Goal: Task Accomplishment & Management: Use online tool/utility

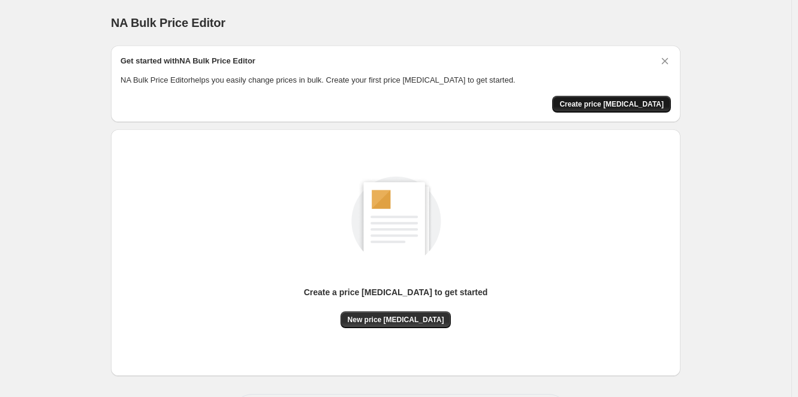
click at [652, 102] on span "Create price [MEDICAL_DATA]" at bounding box center [611, 104] width 104 height 10
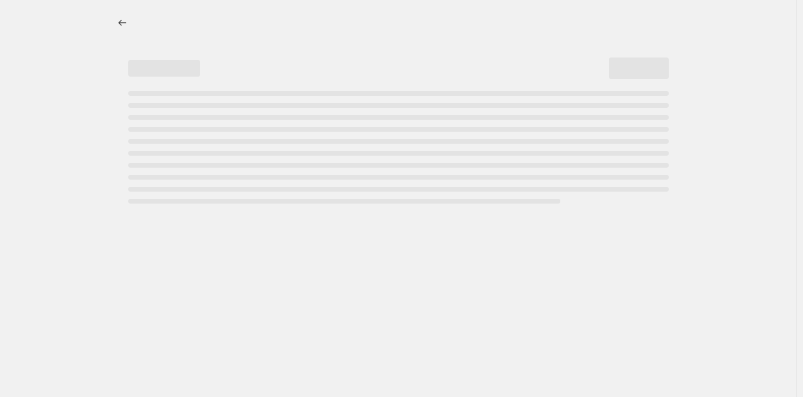
select select "percentage"
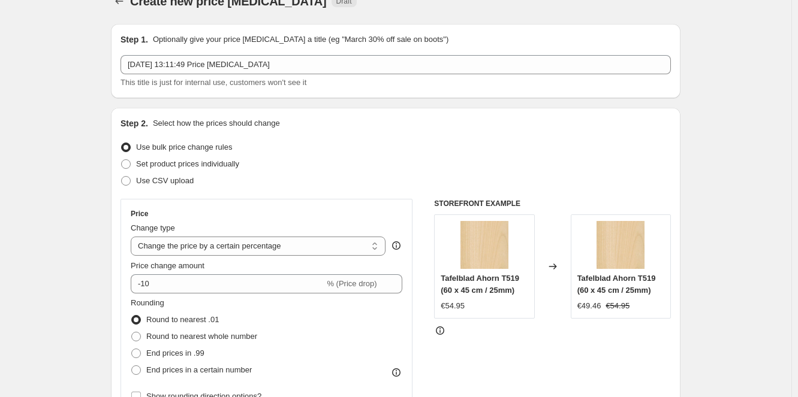
scroll to position [60, 0]
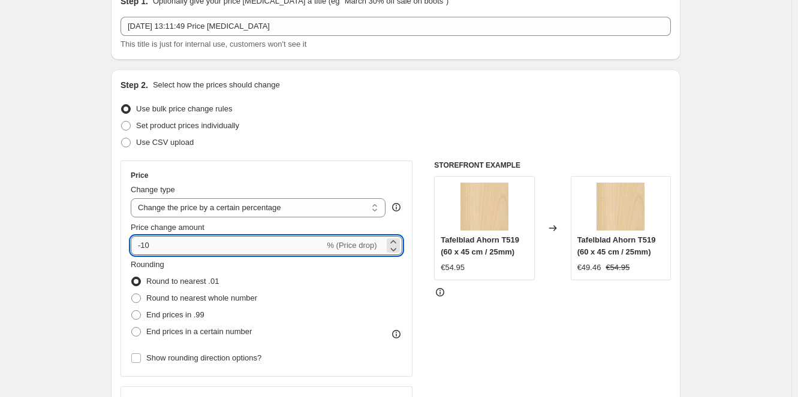
click at [168, 240] on input "-10" at bounding box center [228, 245] width 194 height 19
type input "-1"
type input "10"
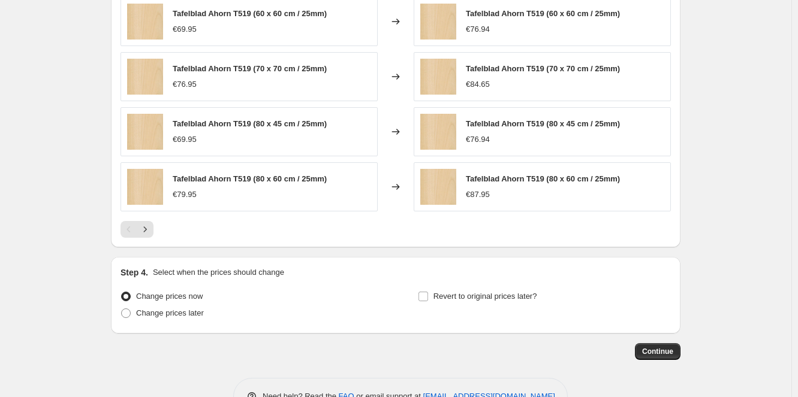
scroll to position [779, 0]
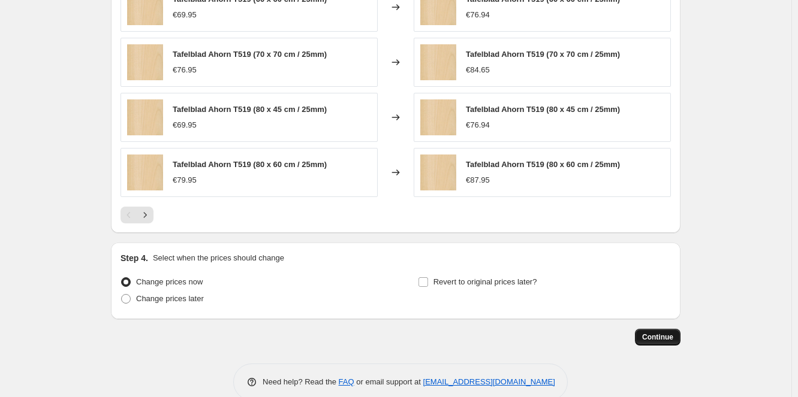
click at [648, 337] on span "Continue" at bounding box center [657, 338] width 31 height 10
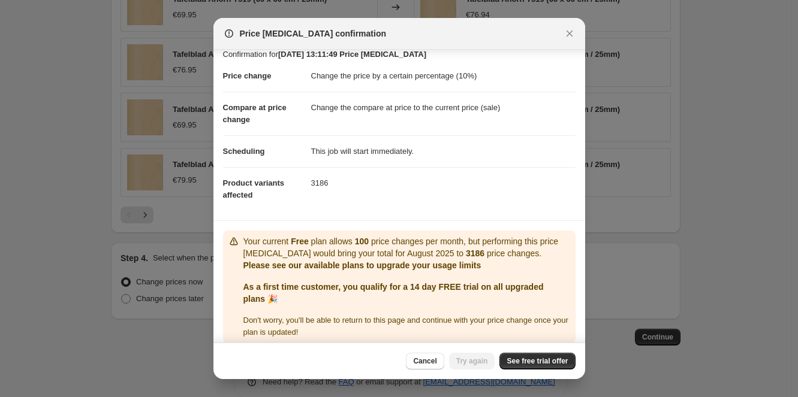
scroll to position [20, 0]
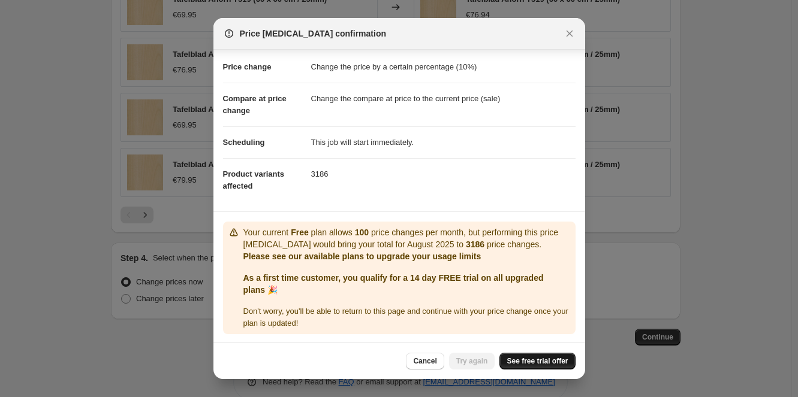
click at [532, 359] on span "See free trial offer" at bounding box center [536, 362] width 61 height 10
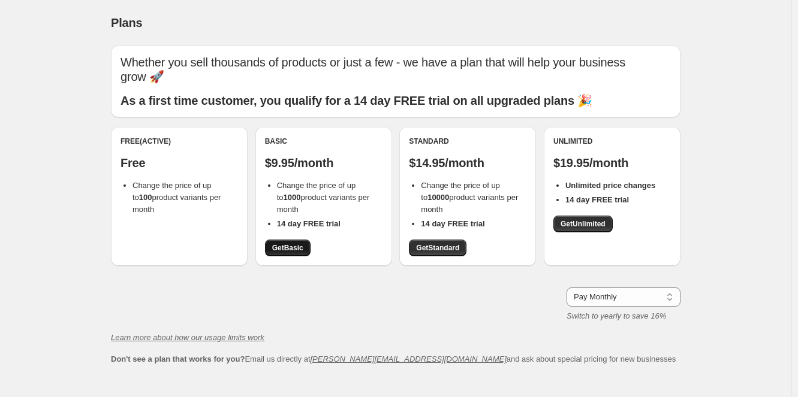
click at [298, 248] on span "Get Basic" at bounding box center [287, 248] width 31 height 10
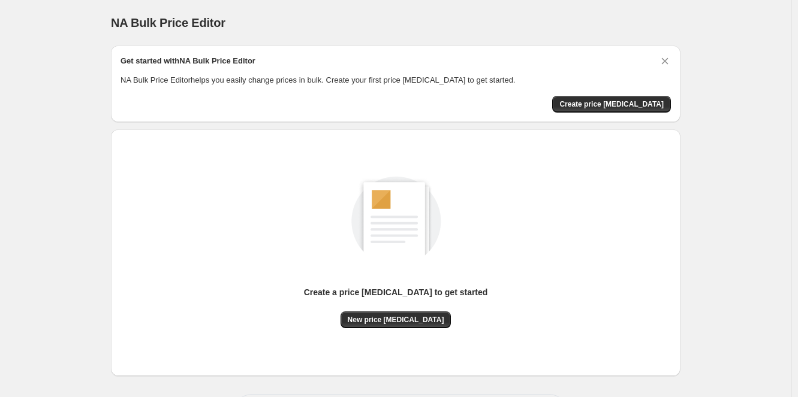
scroll to position [51, 0]
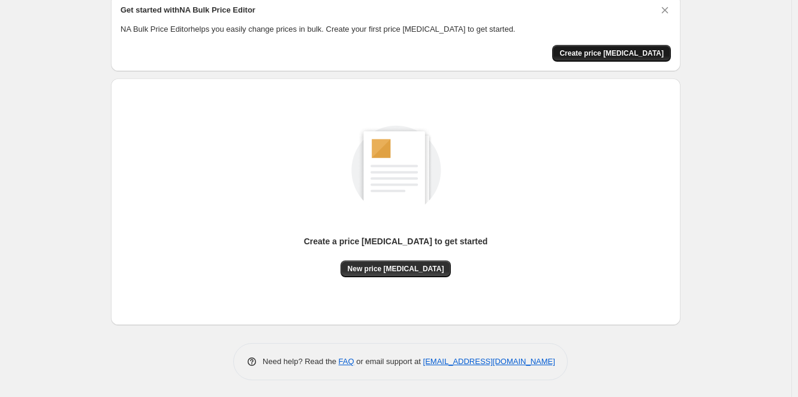
click at [629, 57] on button "Create price [MEDICAL_DATA]" at bounding box center [611, 53] width 119 height 17
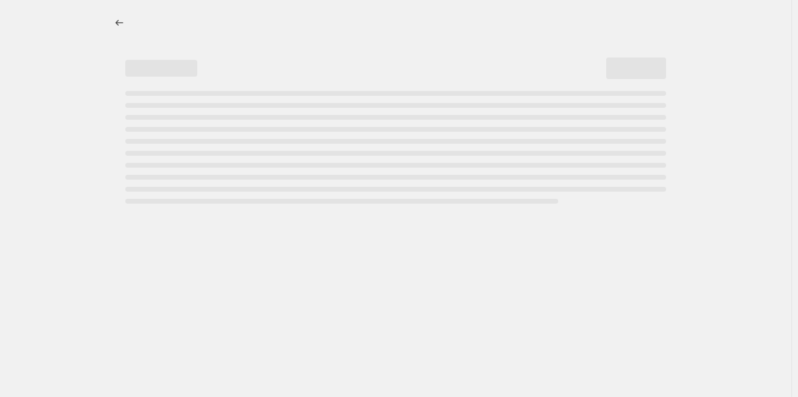
select select "percentage"
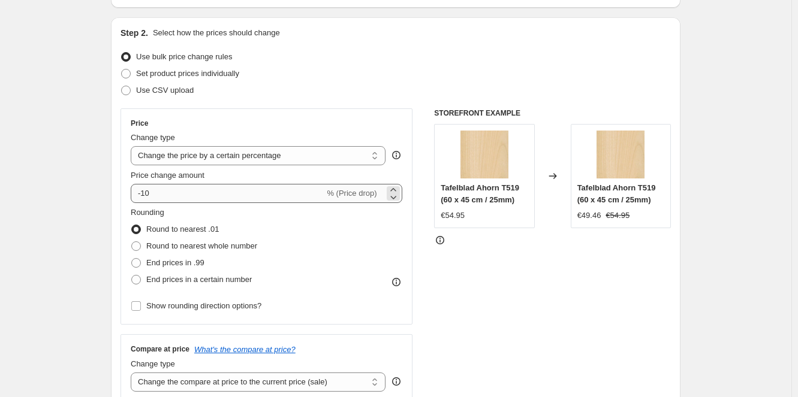
scroll to position [120, 0]
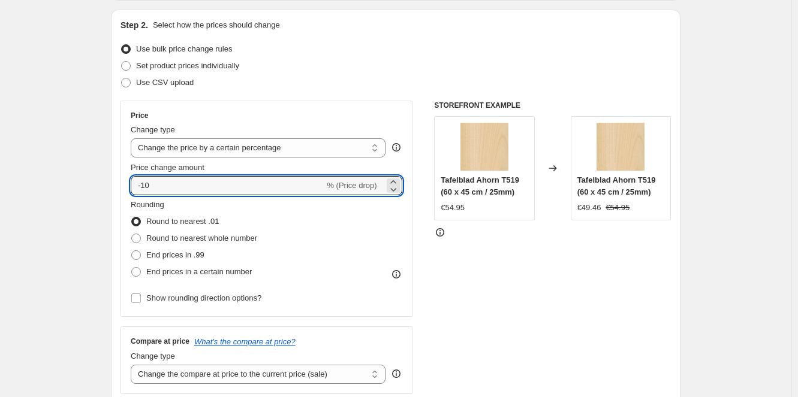
drag, startPoint x: 162, startPoint y: 183, endPoint x: 98, endPoint y: 182, distance: 64.1
type input "10"
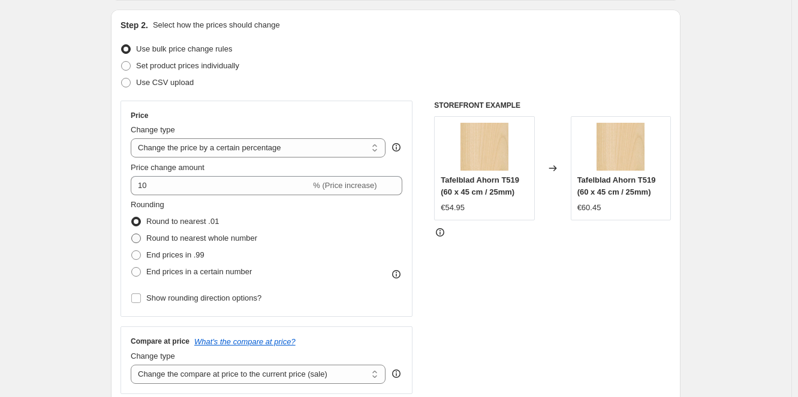
click at [227, 242] on span "Round to nearest whole number" at bounding box center [201, 238] width 111 height 9
click at [132, 234] on input "Round to nearest whole number" at bounding box center [131, 234] width 1 height 1
radio input "true"
click at [197, 257] on span "End prices in .99" at bounding box center [175, 255] width 58 height 9
click at [132, 251] on input "End prices in .99" at bounding box center [131, 251] width 1 height 1
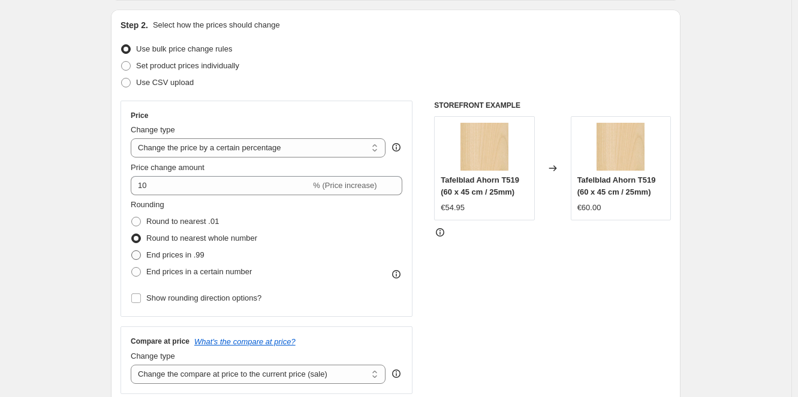
radio input "true"
click at [203, 273] on span "End prices in a certain number" at bounding box center [198, 271] width 105 height 9
click at [132, 268] on input "End prices in a certain number" at bounding box center [131, 267] width 1 height 1
radio input "true"
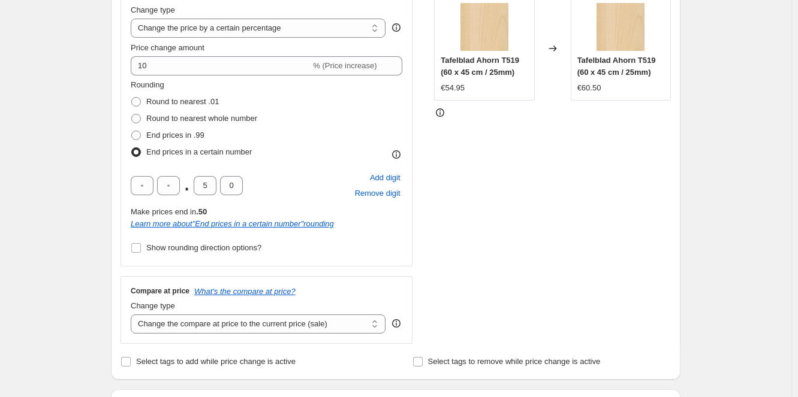
scroll to position [180, 0]
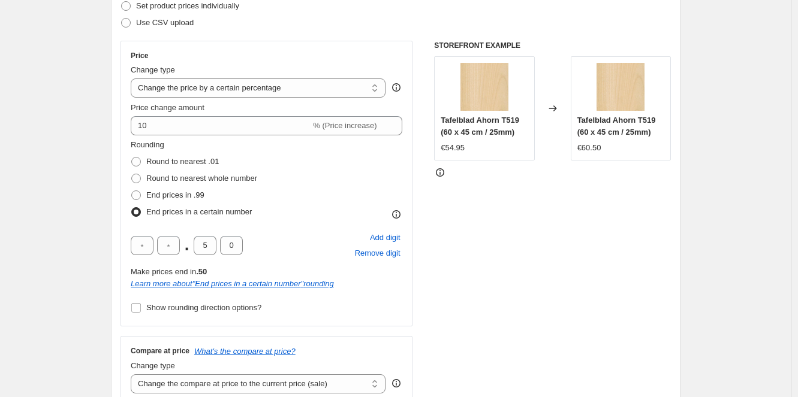
click at [132, 310] on div "Price Change type Change the price to a certain amount Change the price by a ce…" at bounding box center [266, 184] width 292 height 286
click at [138, 310] on input "Show rounding direction options?" at bounding box center [136, 308] width 10 height 10
checkbox input "true"
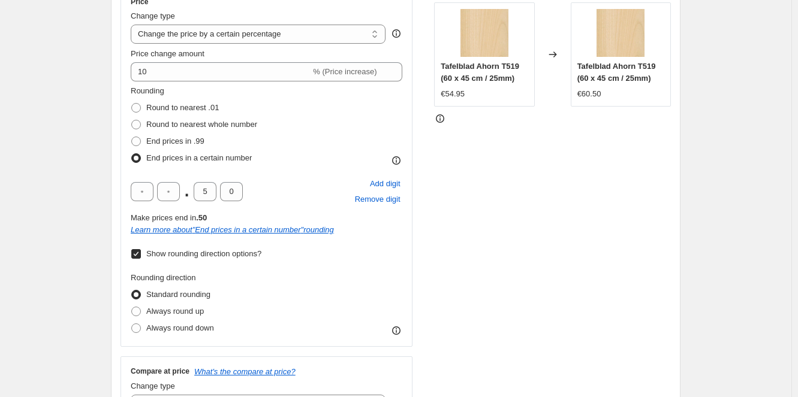
scroll to position [240, 0]
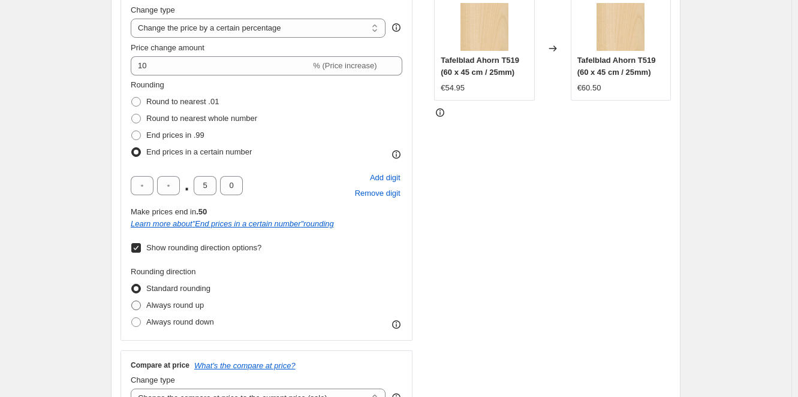
click at [160, 304] on span "Always round up" at bounding box center [175, 305] width 58 height 9
click at [132, 301] on input "Always round up" at bounding box center [131, 301] width 1 height 1
radio input "true"
click at [141, 99] on span at bounding box center [136, 102] width 10 height 10
click at [132, 98] on input "Round to nearest .01" at bounding box center [131, 97] width 1 height 1
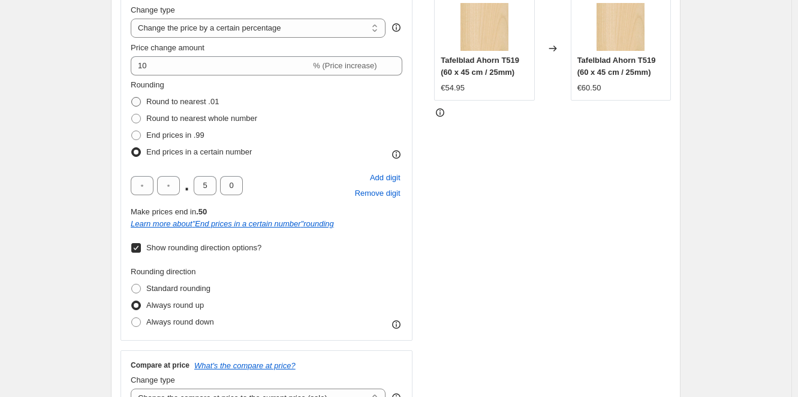
radio input "true"
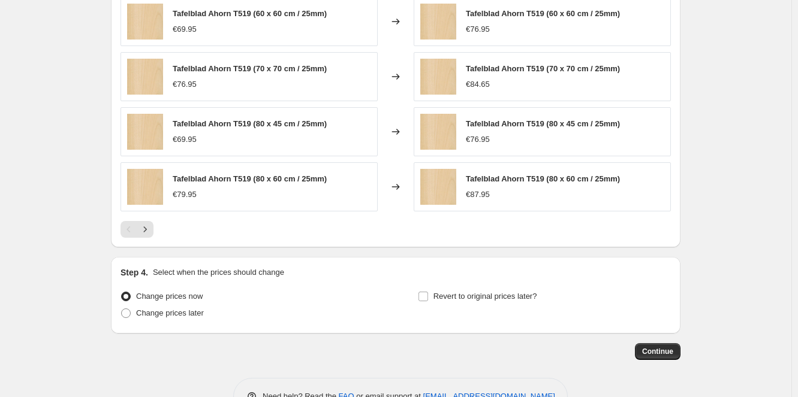
scroll to position [873, 0]
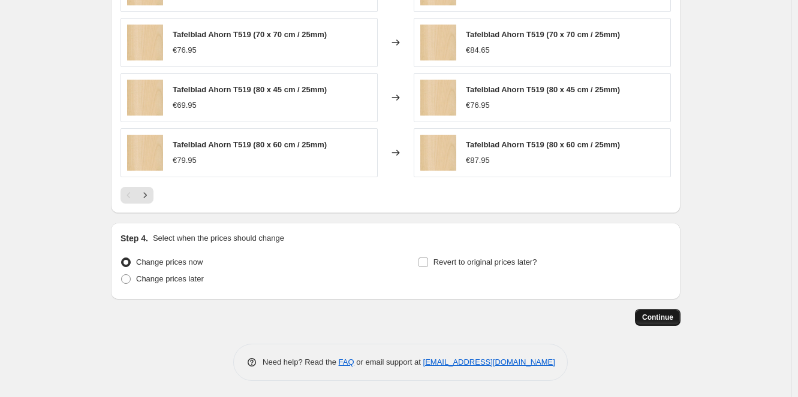
click at [647, 319] on span "Continue" at bounding box center [657, 318] width 31 height 10
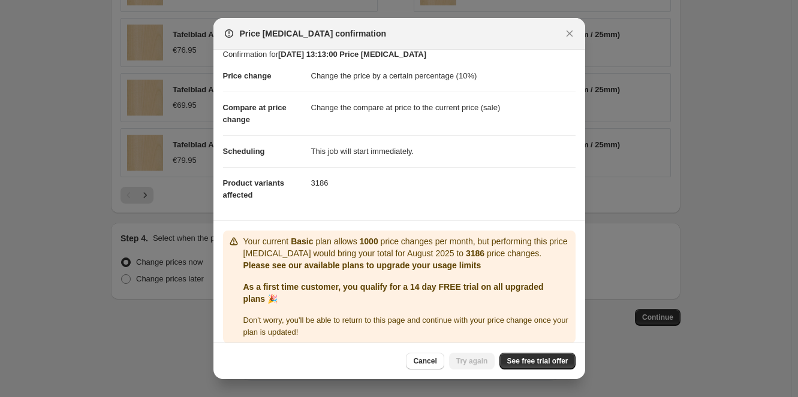
scroll to position [20, 0]
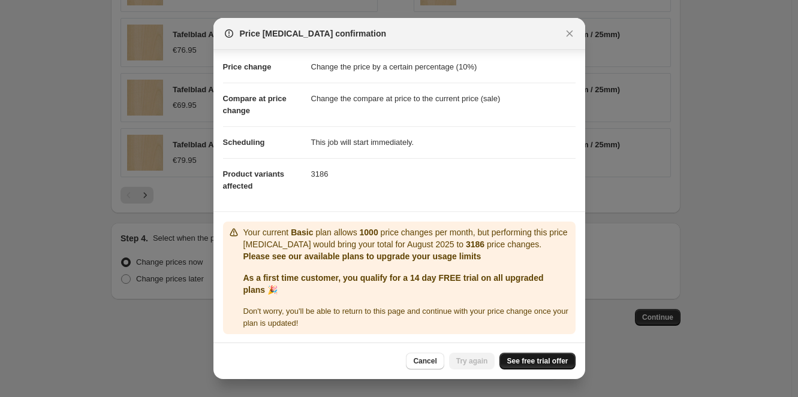
click at [530, 359] on span "See free trial offer" at bounding box center [536, 362] width 61 height 10
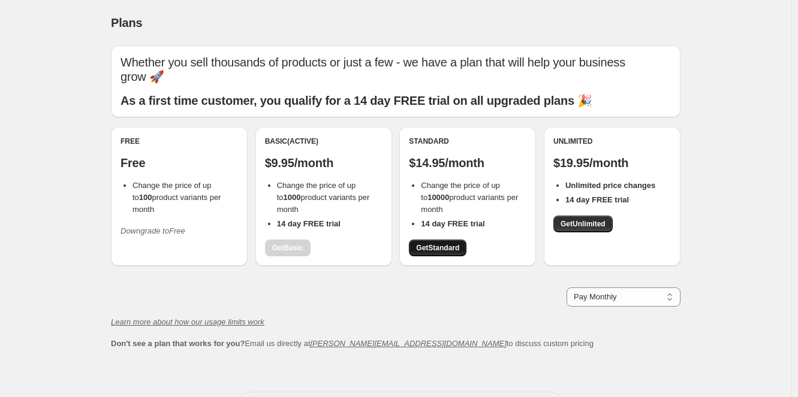
click at [439, 245] on span "Get Standard" at bounding box center [437, 248] width 43 height 10
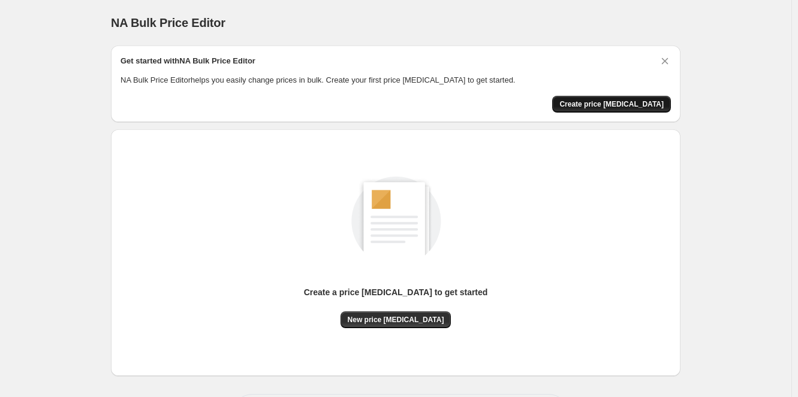
click at [620, 106] on span "Create price [MEDICAL_DATA]" at bounding box center [611, 104] width 104 height 10
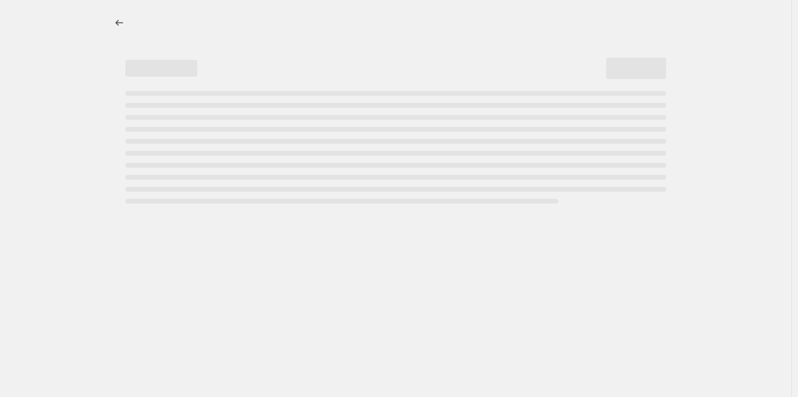
select select "percentage"
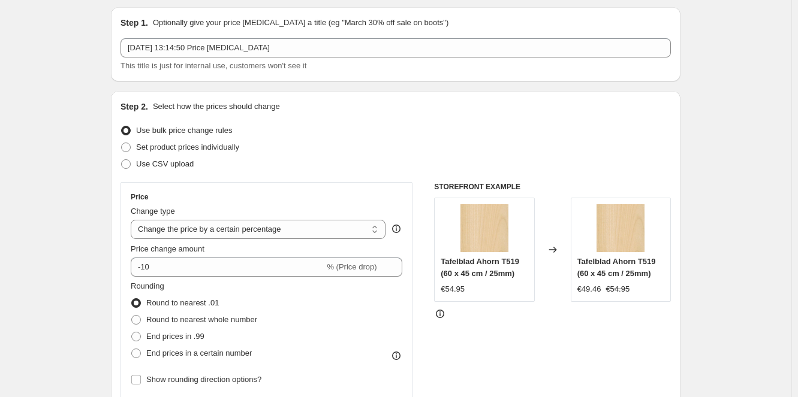
scroll to position [60, 0]
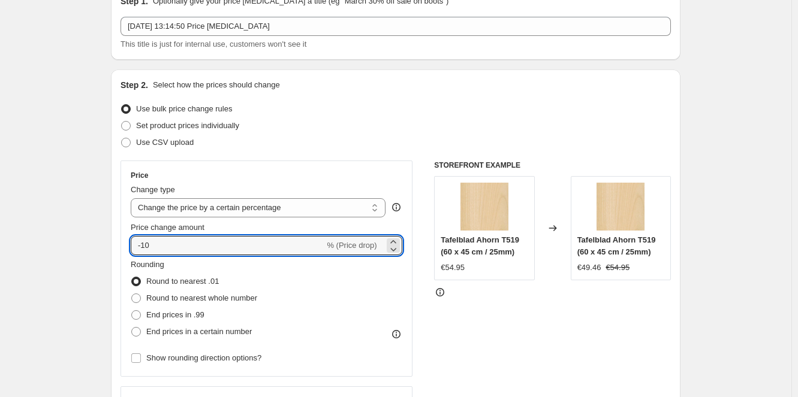
drag, startPoint x: 176, startPoint y: 248, endPoint x: 108, endPoint y: 240, distance: 68.7
type input "10"
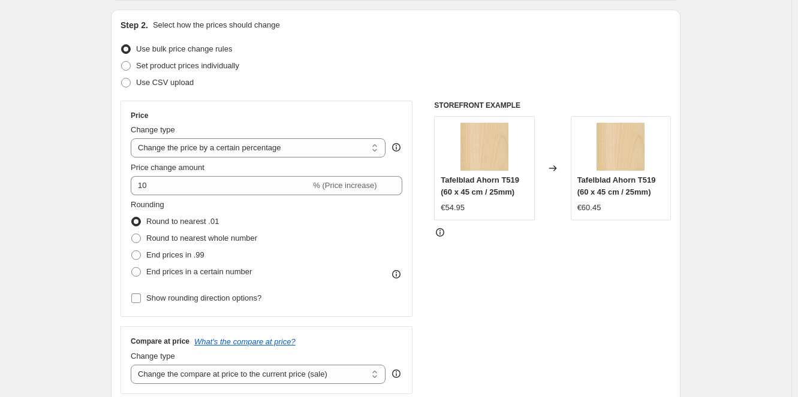
click at [137, 304] on label "Show rounding direction options?" at bounding box center [196, 298] width 131 height 17
click at [137, 303] on input "Show rounding direction options?" at bounding box center [136, 299] width 10 height 10
checkbox input "true"
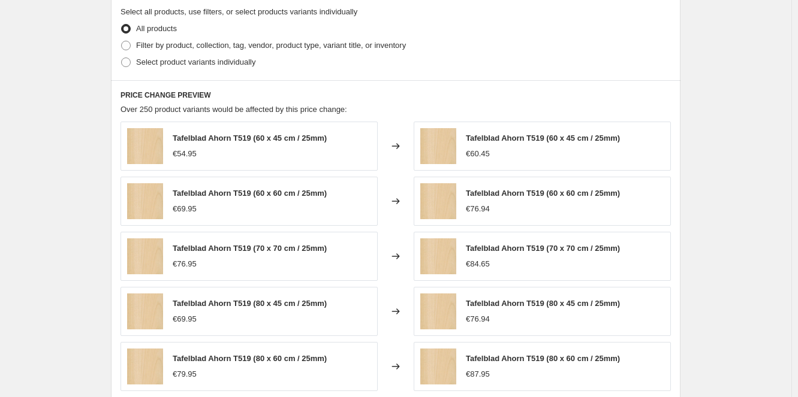
scroll to position [360, 0]
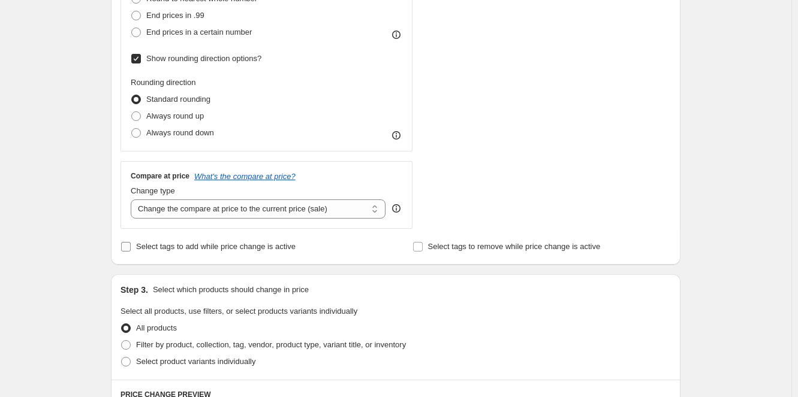
click at [131, 248] on input "Select tags to add while price change is active" at bounding box center [126, 247] width 10 height 10
checkbox input "true"
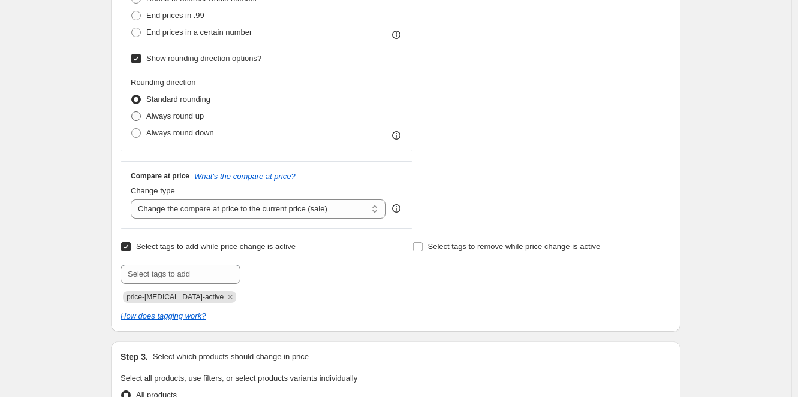
click at [139, 116] on span at bounding box center [136, 116] width 10 height 10
click at [132, 112] on input "Always round up" at bounding box center [131, 111] width 1 height 1
radio input "true"
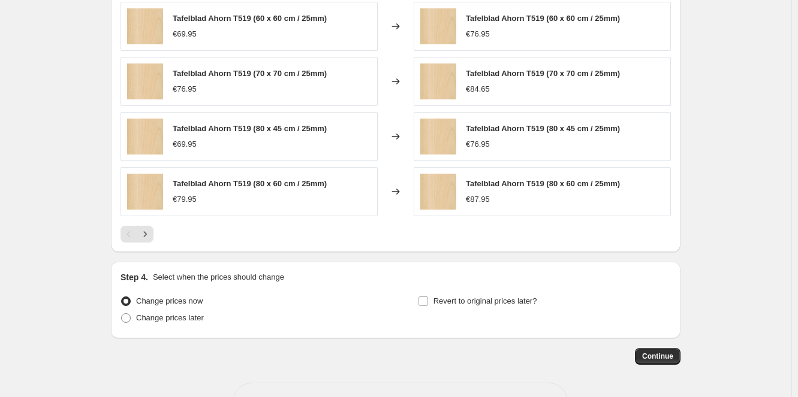
scroll to position [941, 0]
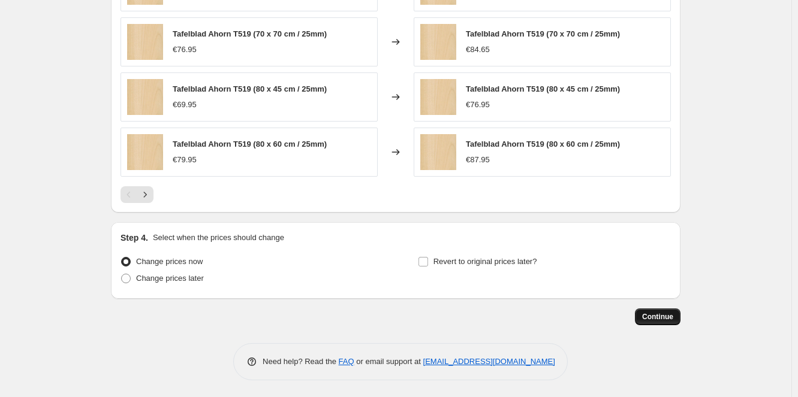
click at [678, 316] on button "Continue" at bounding box center [658, 317] width 46 height 17
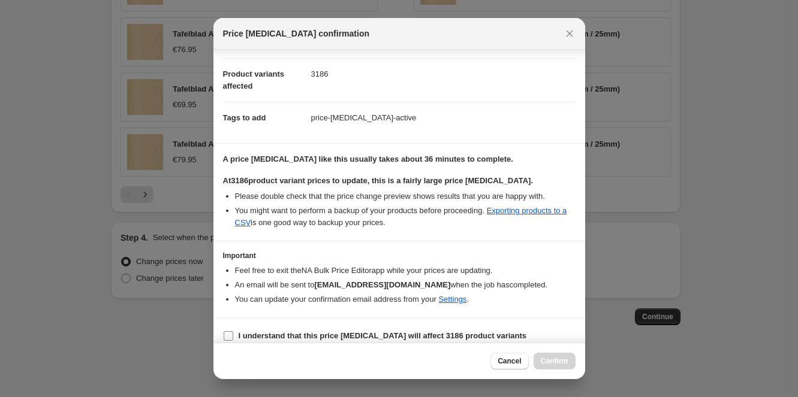
scroll to position [130, 0]
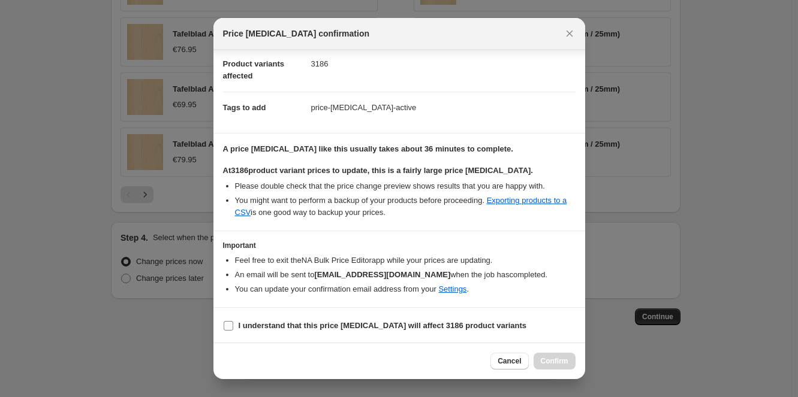
click at [231, 328] on input "I understand that this price [MEDICAL_DATA] will affect 3186 product variants" at bounding box center [229, 326] width 10 height 10
checkbox input "true"
click at [562, 362] on span "Confirm" at bounding box center [555, 362] width 28 height 10
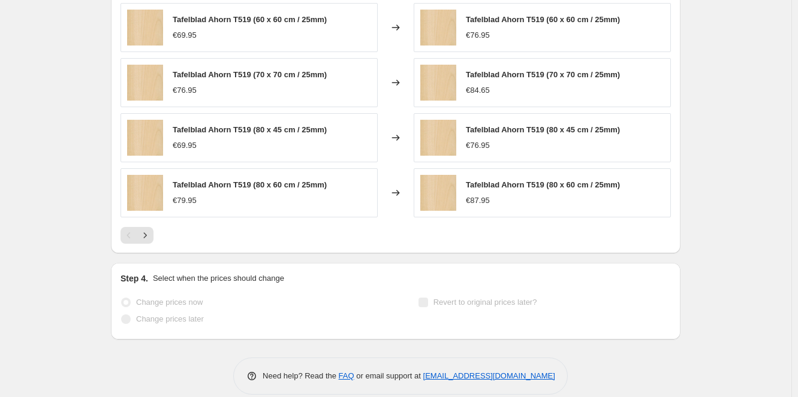
scroll to position [1001, 0]
